Goal: Communication & Community: Answer question/provide support

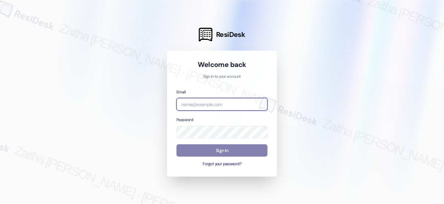
click at [207, 105] on input "email" at bounding box center [221, 104] width 91 height 13
type input "[EMAIL_ADDRESS][PERSON_NAME][DOMAIN_NAME]"
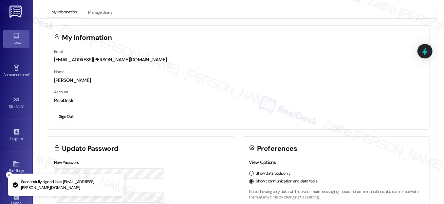
click at [13, 41] on div "Inbox" at bounding box center [16, 42] width 33 height 7
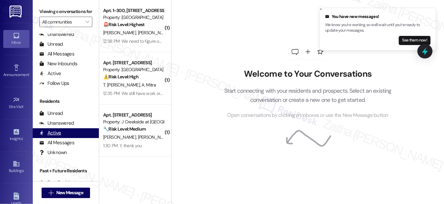
scroll to position [127, 0]
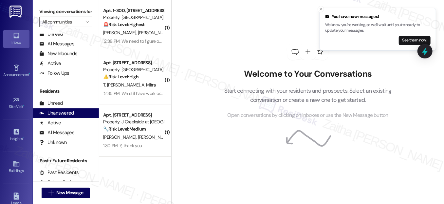
click at [59, 117] on div "Unanswered" at bounding box center [56, 113] width 35 height 7
click at [84, 27] on span "" at bounding box center [87, 22] width 6 height 10
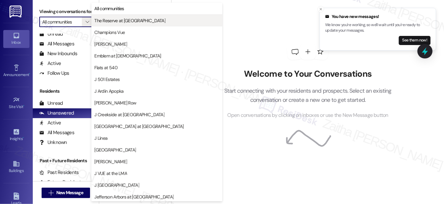
click at [122, 22] on span "The Reserve at [GEOGRAPHIC_DATA]" at bounding box center [129, 20] width 71 height 7
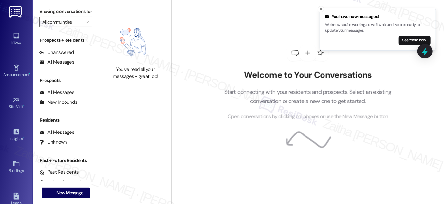
type input "The Reserve at [GEOGRAPHIC_DATA]"
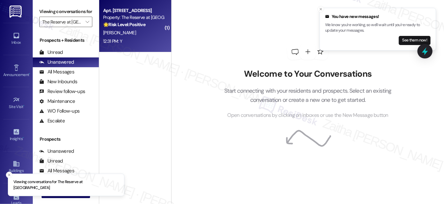
click at [146, 40] on div "12:31 PM: Y 12:31 PM: Y" at bounding box center [133, 41] width 62 height 8
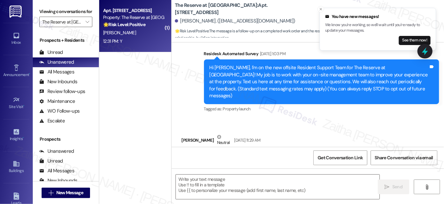
type textarea "Fetching suggested responses. Please feel free to read through the conversation…"
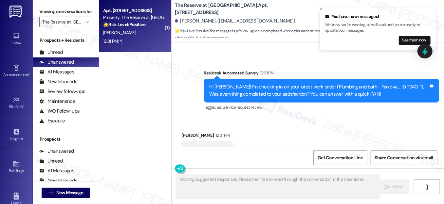
scroll to position [860, 0]
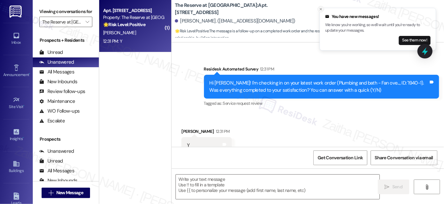
click at [321, 8] on icon "Close toast" at bounding box center [321, 9] width 4 height 4
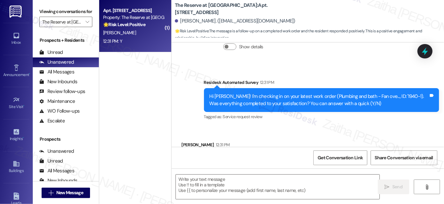
scroll to position [861, 0]
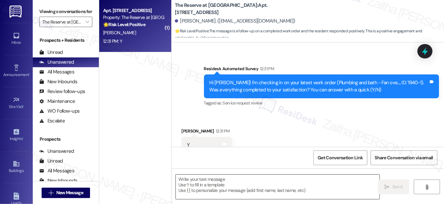
click at [221, 183] on textarea at bounding box center [278, 187] width 204 height 25
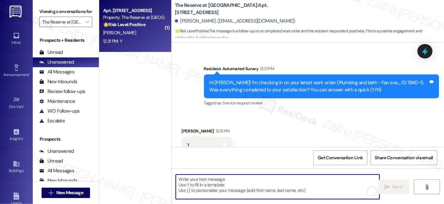
click at [211, 182] on textarea "To enrich screen reader interactions, please activate Accessibility in Grammarl…" at bounding box center [278, 187] width 204 height 25
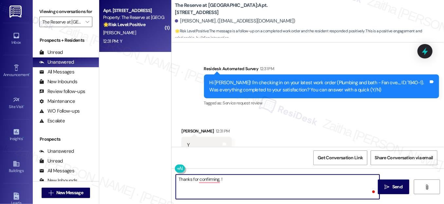
paste textarea "I'm happy the work order was completed to your satisfaction! We'd also love to …"
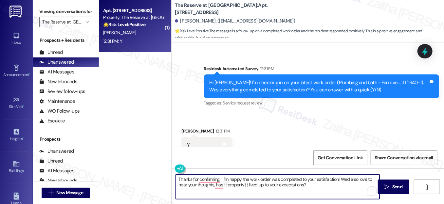
click at [187, 128] on div "[PERSON_NAME] 12:31 PM" at bounding box center [206, 132] width 50 height 9
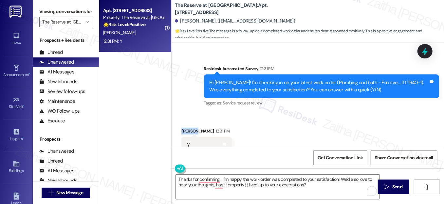
click at [187, 128] on div "[PERSON_NAME] 12:31 PM" at bounding box center [206, 132] width 50 height 9
copy div "[PERSON_NAME]"
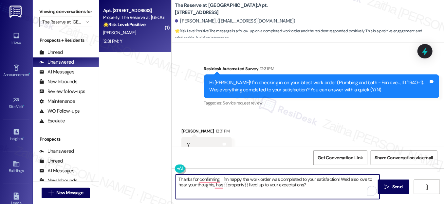
drag, startPoint x: 219, startPoint y: 179, endPoint x: 226, endPoint y: 181, distance: 7.0
click at [219, 179] on textarea "Thanks for confirming, ! I'm happy the work order was completed to your satisfa…" at bounding box center [278, 187] width 204 height 25
paste textarea "[PERSON_NAME]"
type textarea "Thanks for confirming, [PERSON_NAME]! I'm happy the work order was completed to…"
click at [391, 186] on span "Send" at bounding box center [397, 187] width 13 height 7
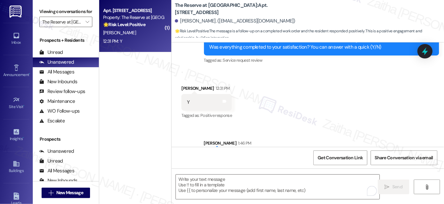
scroll to position [913, 0]
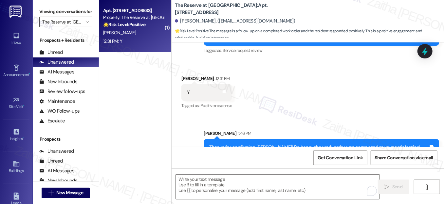
click at [73, 27] on input "The Reserve at [GEOGRAPHIC_DATA]" at bounding box center [62, 22] width 40 height 10
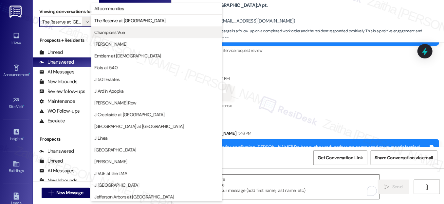
click at [123, 31] on span "Champions Vue" at bounding box center [109, 32] width 30 height 7
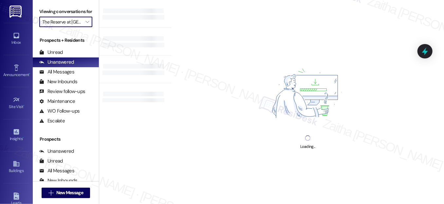
type input "Champions Vue"
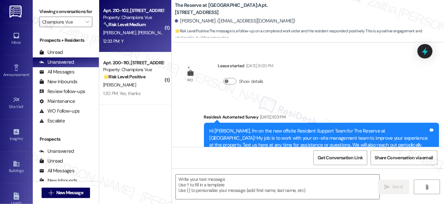
click at [155, 35] on div "[PERSON_NAME] [PERSON_NAME]" at bounding box center [133, 33] width 62 height 8
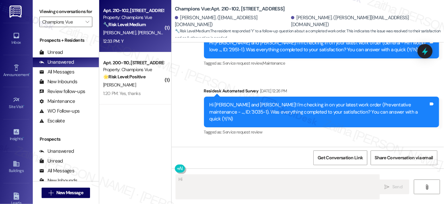
scroll to position [897, 0]
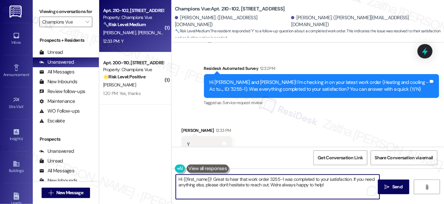
drag, startPoint x: 211, startPoint y: 179, endPoint x: 162, endPoint y: 178, distance: 48.8
click at [162, 178] on div "( 1 ) Apt. 210-102, 101 Champions Vue Loop Property: Champions Vue 🔧 Risk Level…" at bounding box center [271, 102] width 345 height 204
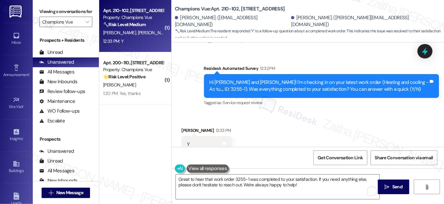
click at [187, 127] on div "[PERSON_NAME] 12:33 PM" at bounding box center [206, 131] width 50 height 9
copy div "[PERSON_NAME]"
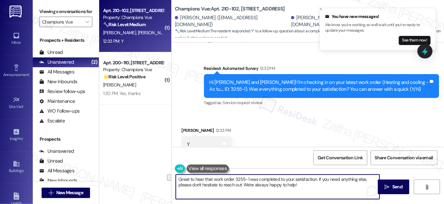
drag, startPoint x: 247, startPoint y: 179, endPoint x: 231, endPoint y: 179, distance: 15.4
click at [231, 179] on textarea "Great to hear that work order 3255-1 was completed to your satisfaction. If you…" at bounding box center [278, 187] width 204 height 25
click at [309, 178] on textarea "Great to hear that the work order was completed to your satisfaction. If you ne…" at bounding box center [278, 187] width 204 height 25
click at [307, 179] on textarea "Great to hear that the work order was completed to your satisfaction. If you ne…" at bounding box center [278, 187] width 204 height 25
paste textarea "[PERSON_NAME]"
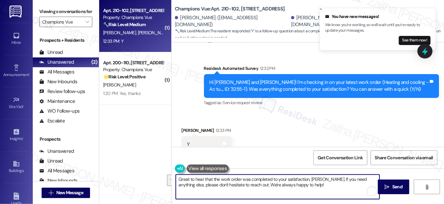
drag, startPoint x: 326, startPoint y: 178, endPoint x: 330, endPoint y: 190, distance: 12.6
click at [330, 190] on textarea "Great to hear that the work order was completed to your satisfaction, [PERSON_N…" at bounding box center [278, 187] width 204 height 25
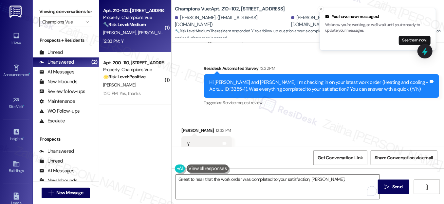
click at [209, 169] on button at bounding box center [207, 169] width 43 height 8
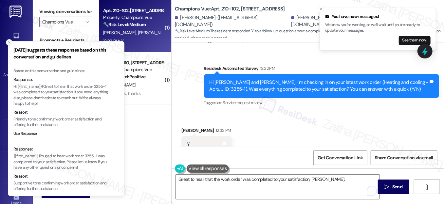
click at [9, 43] on line "Close toast" at bounding box center [9, 43] width 2 height 2
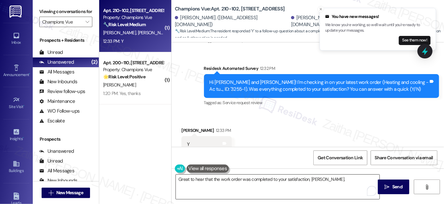
click at [336, 180] on textarea "Great to hear that the work order was completed to your satisfaction, [PERSON_N…" at bounding box center [278, 187] width 204 height 25
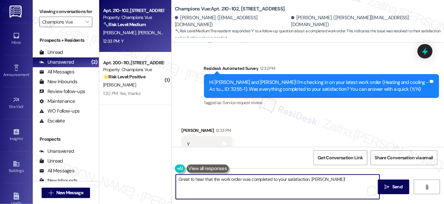
paste textarea "We'd also love to hear your thoughts, has {{property}} lived up to your expecta…"
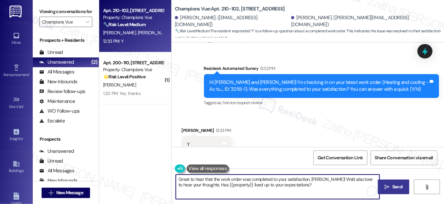
type textarea "Great to hear that the work order was completed to your satisfaction, [PERSON_N…"
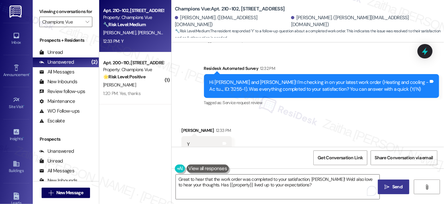
click at [393, 188] on span "Send" at bounding box center [397, 187] width 10 height 7
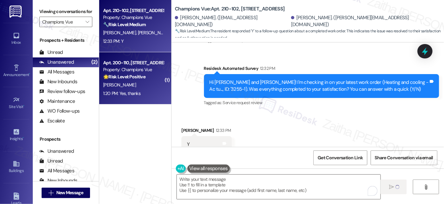
scroll to position [896, 0]
click at [146, 87] on div "[PERSON_NAME]" at bounding box center [133, 85] width 62 height 8
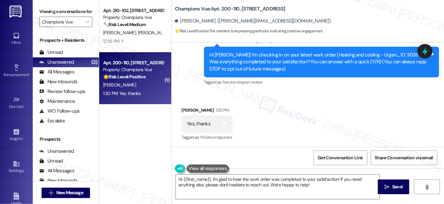
scroll to position [64, 0]
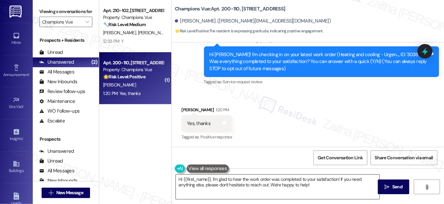
click at [178, 178] on textarea "Hi {{first_name}}, I'm glad to hear the work order was completed to your satisf…" at bounding box center [278, 187] width 204 height 25
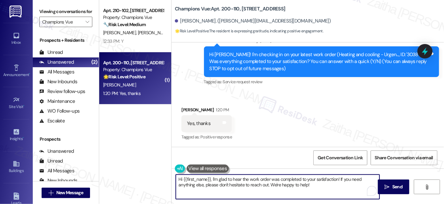
click at [178, 178] on textarea "Hi {{first_name}}, I'm glad to hear the work order was completed to your satisf…" at bounding box center [278, 187] width 204 height 25
click at [254, 180] on textarea "Thank you for confirming, {{first_name}}, I'm glad to hear the work order was c…" at bounding box center [278, 187] width 204 height 25
drag, startPoint x: 202, startPoint y: 184, endPoint x: 356, endPoint y: 190, distance: 154.5
click at [356, 193] on textarea "Thank you for confirming, {{first_name}}! I'm glad to hear the work order was c…" at bounding box center [278, 187] width 204 height 25
paste textarea "We'd also love to hear your thoughts, has {{property}} lived up to your expecta…"
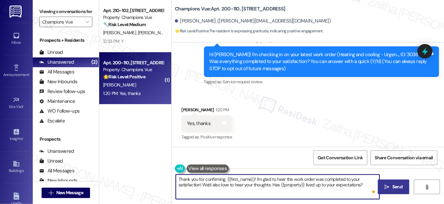
type textarea "Thank you for confirming, {{first_name}}! I'm glad to hear the work order was c…"
click at [393, 186] on span "Send" at bounding box center [397, 187] width 10 height 7
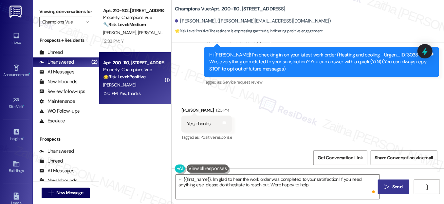
type textarea "Hi {{first_name}}, I'm glad to hear the work order was completed to your satisf…"
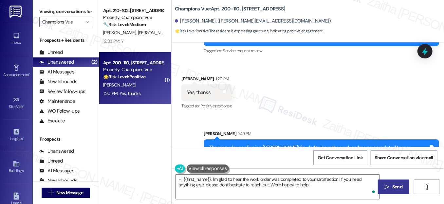
scroll to position [116, 0]
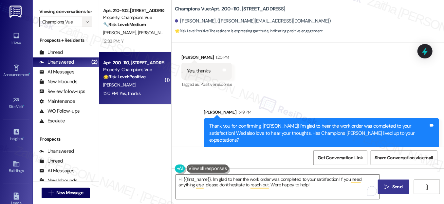
click at [85, 25] on icon "" at bounding box center [87, 21] width 4 height 5
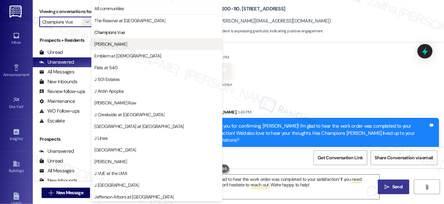
click at [113, 45] on span "[PERSON_NAME]" at bounding box center [156, 44] width 125 height 7
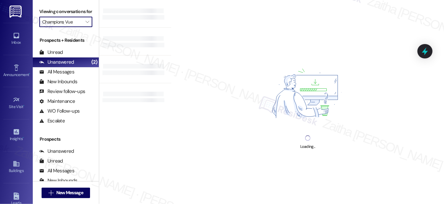
type input "[PERSON_NAME]"
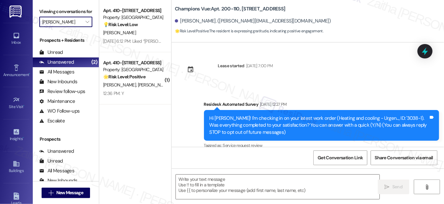
scroll to position [63, 0]
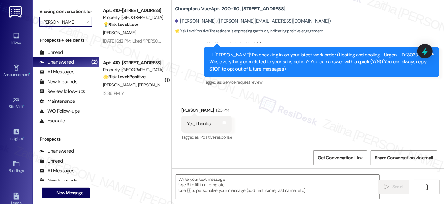
type textarea "Fetching suggested responses. Please feel free to read through the conversation…"
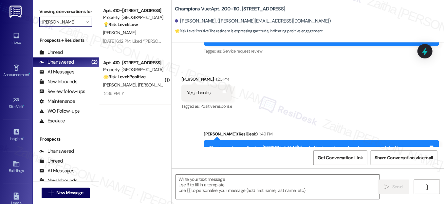
scroll to position [126, 0]
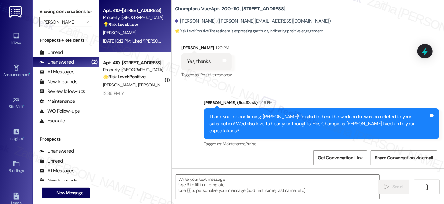
click at [144, 30] on div "[PERSON_NAME]" at bounding box center [133, 33] width 62 height 8
type textarea "Fetching suggested responses. Please feel free to read through the conversation…"
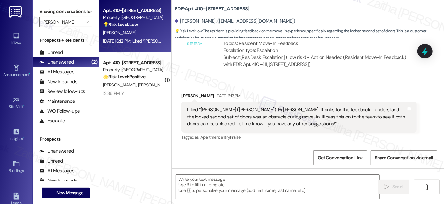
scroll to position [325, 0]
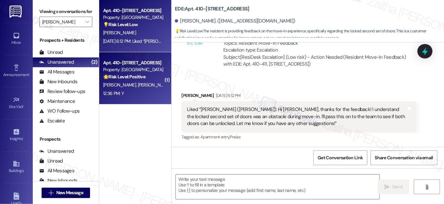
click at [128, 75] on strong "🌟 Risk Level: Positive" at bounding box center [124, 77] width 42 height 6
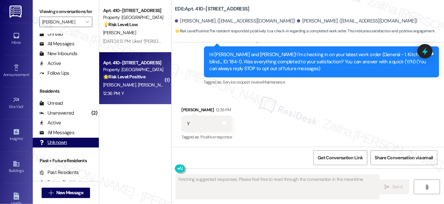
scroll to position [127, 0]
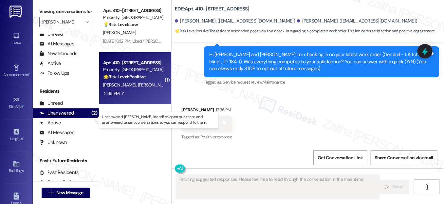
click at [61, 117] on div "Unanswered" at bounding box center [56, 113] width 35 height 7
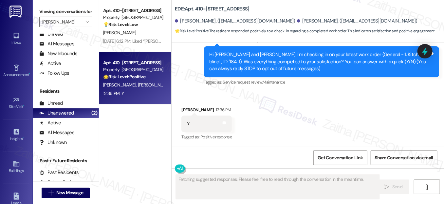
scroll to position [77, 0]
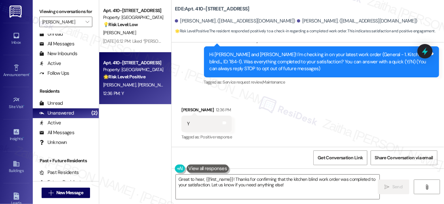
click at [192, 109] on div "[PERSON_NAME] 12:36 PM" at bounding box center [206, 111] width 50 height 9
copy div "[PERSON_NAME]"
click at [222, 176] on textarea "Great to hear, {{first_name}}! Thanks for confirming that the kitchen blind wor…" at bounding box center [278, 187] width 204 height 25
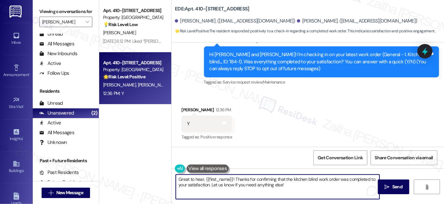
click at [222, 176] on textarea "Great to hear, {{first_name}}! Thanks for confirming that the kitchen blind wor…" at bounding box center [278, 187] width 204 height 25
paste textarea "[PERSON_NAME]"
drag, startPoint x: 201, startPoint y: 185, endPoint x: 283, endPoint y: 191, distance: 82.4
click at [281, 192] on textarea "Great to hear, [PERSON_NAME]! Thanks for confirming that the kitchen blind work…" at bounding box center [278, 187] width 204 height 25
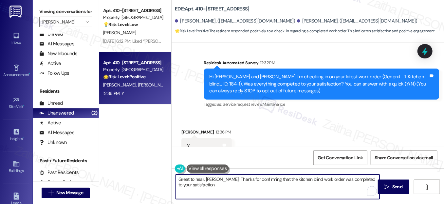
scroll to position [0, 0]
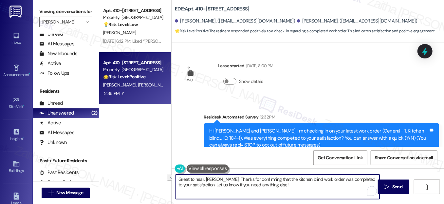
click at [277, 185] on textarea "Great to hear, [PERSON_NAME]! Thanks for confirming that the kitchen blind work…" at bounding box center [278, 187] width 204 height 25
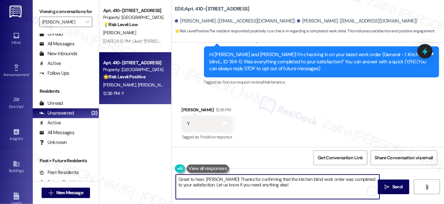
scroll to position [77, 0]
type textarea "Great to hear, [PERSON_NAME]! Thanks for confirming that the kitchen blind work…"
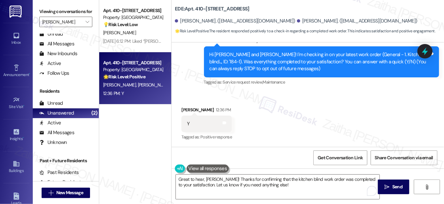
drag, startPoint x: 393, startPoint y: 185, endPoint x: 376, endPoint y: 174, distance: 20.4
click at [393, 185] on span "Send" at bounding box center [397, 187] width 10 height 7
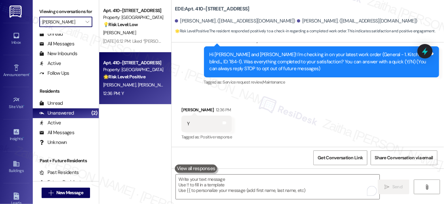
click at [80, 27] on input "[PERSON_NAME]" at bounding box center [62, 22] width 40 height 10
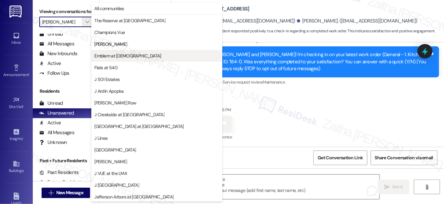
click at [116, 56] on span "Emblem at [DEMOGRAPHIC_DATA]" at bounding box center [127, 56] width 66 height 7
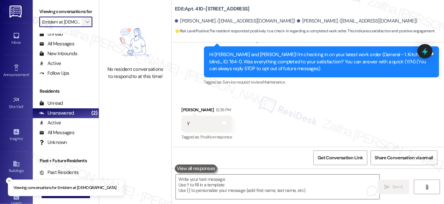
click at [85, 25] on icon "" at bounding box center [87, 21] width 4 height 5
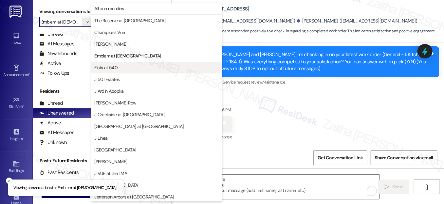
click at [125, 67] on span "Flats at 540" at bounding box center [156, 67] width 125 height 7
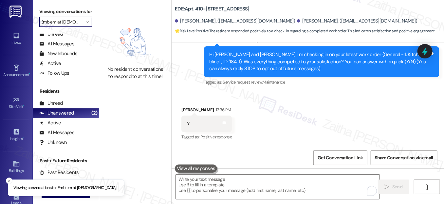
type input "Flats at 540"
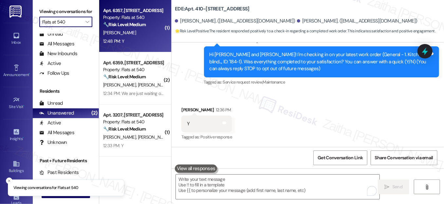
click at [145, 36] on div "[PERSON_NAME]" at bounding box center [133, 33] width 62 height 8
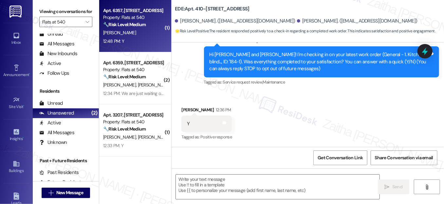
type textarea "Fetching suggested responses. Please feel free to read through the conversation…"
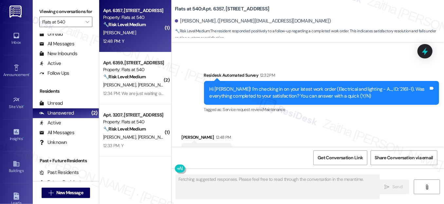
scroll to position [1164, 0]
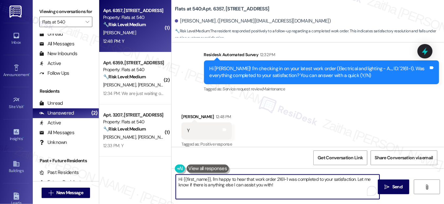
click at [179, 180] on textarea "Hi {{first_name}}, I'm happy to hear that work order 2161-1 was completed to yo…" at bounding box center [278, 187] width 204 height 25
click at [250, 178] on textarea "Thanks for confirming, {{first_name}}, I'm happy to hear that work order 2161-1…" at bounding box center [278, 187] width 204 height 25
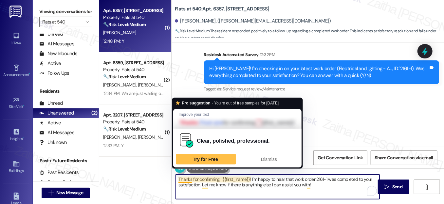
click at [189, 180] on textarea "Thanks for confirming, {{first_name}}! I'm happy to hear that work order 2161-1…" at bounding box center [278, 187] width 204 height 25
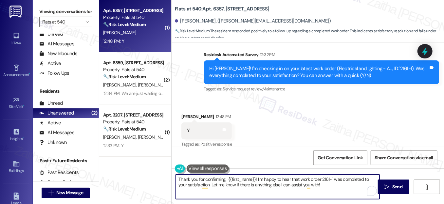
drag, startPoint x: 323, startPoint y: 180, endPoint x: 331, endPoint y: 179, distance: 8.3
click at [331, 179] on textarea "Thank you for confirming, {{first_name}}! I'm happy to hear that work order 216…" at bounding box center [278, 187] width 204 height 25
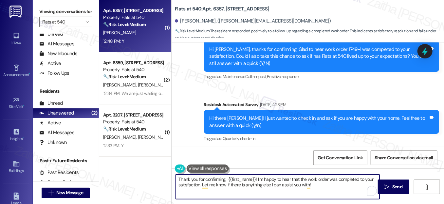
scroll to position [331, 0]
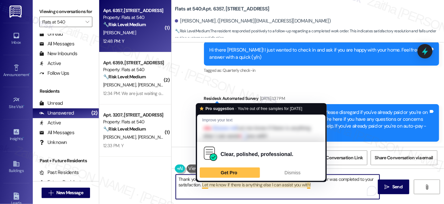
drag, startPoint x: 202, startPoint y: 184, endPoint x: 324, endPoint y: 189, distance: 122.2
click at [324, 189] on textarea "Thank you for confirming, {{first_name}}! I'm happy to hear that the work order…" at bounding box center [278, 187] width 204 height 25
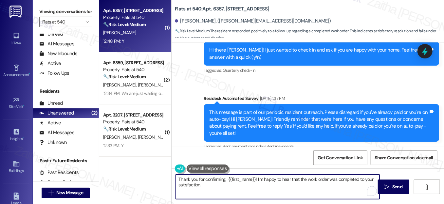
paste textarea "We'd also love to hear your thoughts, has {{property}} lived up to your expecta…"
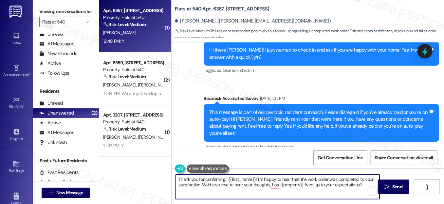
click at [199, 184] on textarea "Thank you for confirming, {{first_name}}! I'm happy to hear that the work order…" at bounding box center [278, 187] width 204 height 25
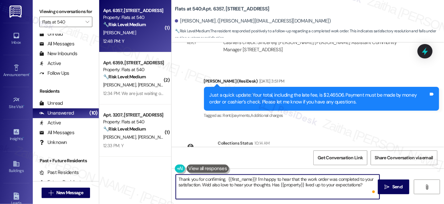
scroll to position [1164, 0]
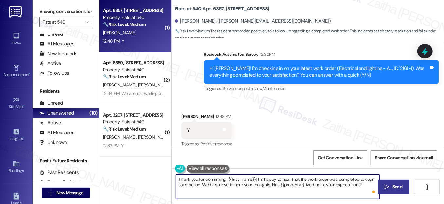
type textarea "Thank you for confirming, {{first_name}}! I'm happy to hear that the work order…"
click at [399, 186] on span "Send" at bounding box center [397, 187] width 10 height 7
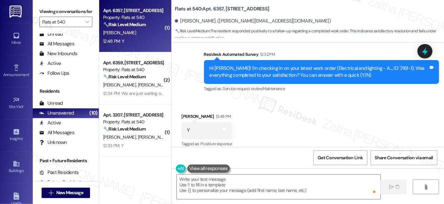
scroll to position [1164, 0]
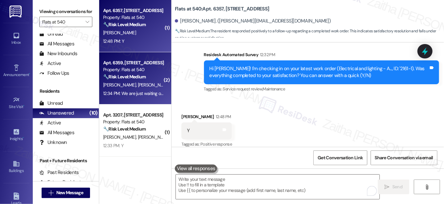
click at [146, 84] on div "[PERSON_NAME] [PERSON_NAME][GEOGRAPHIC_DATA]" at bounding box center [133, 85] width 62 height 8
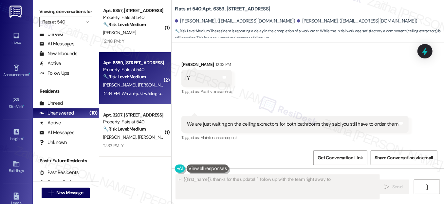
scroll to position [110, 0]
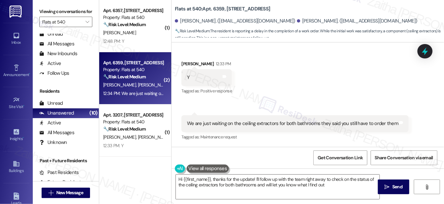
type textarea "Hi {{first_name}}, thanks for the update! I'll follow up with the team right aw…"
